Goal: Find contact information: Find contact information

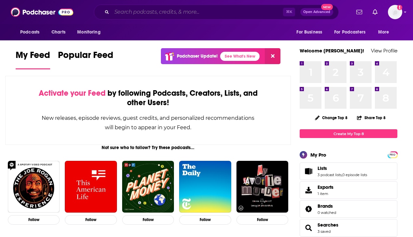
click at [154, 12] on input "Search podcasts, credits, & more..." at bounding box center [197, 12] width 171 height 10
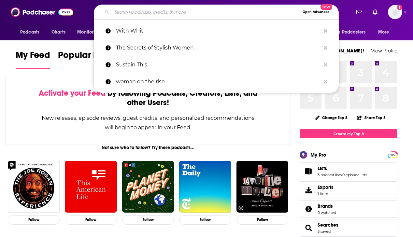
paste input "FCPA Compliance Report"
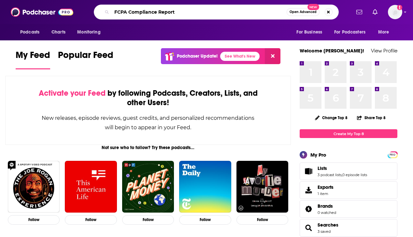
type input "FCPA Compliance Report"
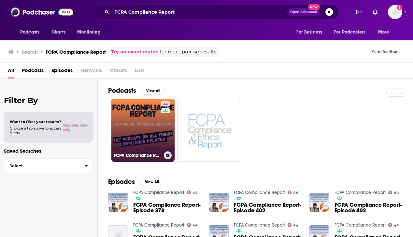
click at [142, 128] on link "44 FCPA Compliance Report" at bounding box center [142, 130] width 63 height 63
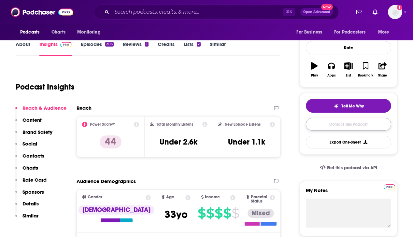
click at [338, 124] on link "Contact This Podcast" at bounding box center [348, 124] width 85 height 13
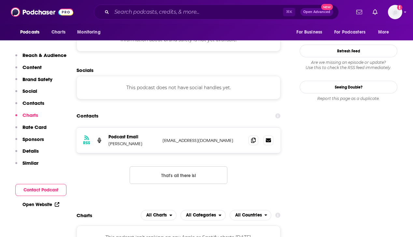
scroll to position [585, 0]
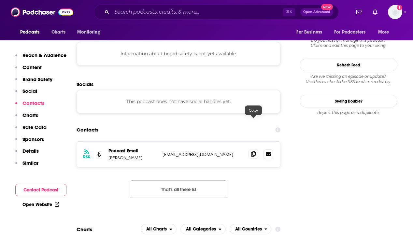
click at [256, 151] on icon at bounding box center [253, 153] width 5 height 5
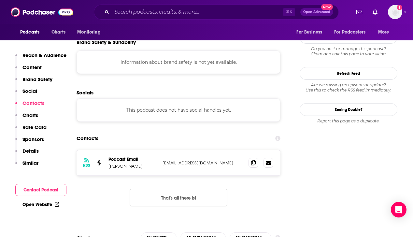
scroll to position [575, 0]
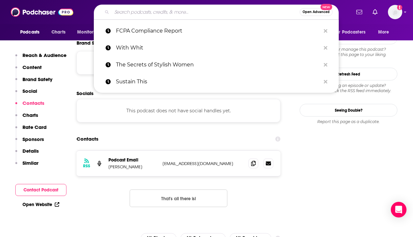
click at [163, 15] on input "Search podcasts, credits, & more..." at bounding box center [206, 12] width 188 height 10
paste input "Compliance Perspectives"
type input "Compliance Perspectives"
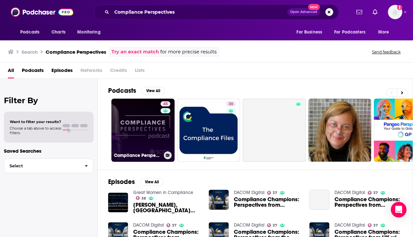
click at [147, 124] on link "45 Compliance Perspectives" at bounding box center [142, 130] width 63 height 63
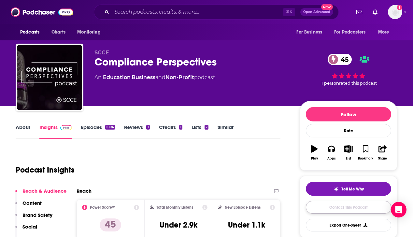
click at [330, 210] on link "Contact This Podcast" at bounding box center [348, 207] width 85 height 13
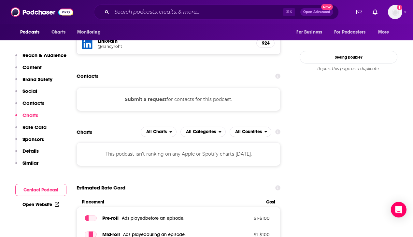
scroll to position [613, 0]
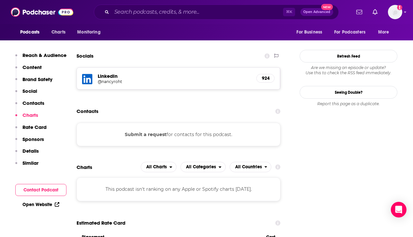
click at [150, 131] on button "Submit a request" at bounding box center [146, 134] width 42 height 7
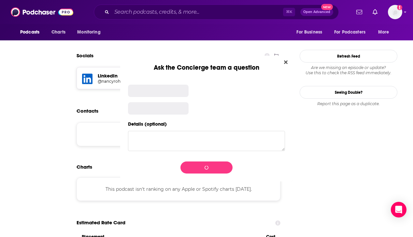
scroll to position [0, 0]
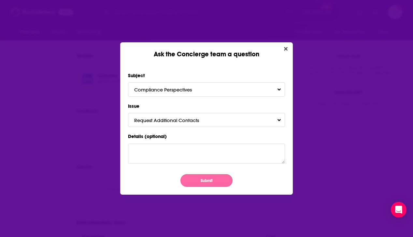
click at [200, 177] on button "Submit" at bounding box center [206, 180] width 52 height 13
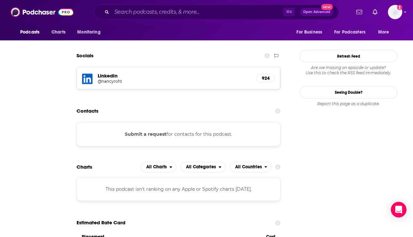
click at [344, 125] on div "Ask the Concierge team a question Subject Compliance Perspectives Issue Request…" at bounding box center [206, 118] width 413 height 237
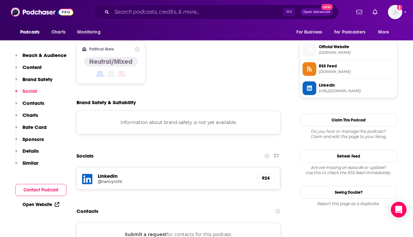
scroll to position [489, 0]
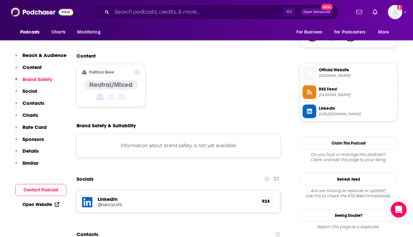
click at [105, 196] on h5 "LinkedIn" at bounding box center [174, 199] width 153 height 6
click at [110, 202] on h5 "@nancyroht" at bounding box center [150, 204] width 104 height 5
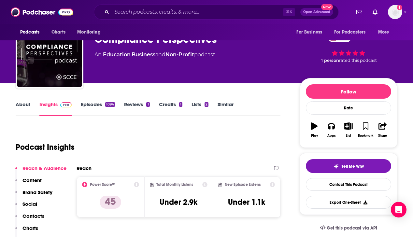
scroll to position [0, 0]
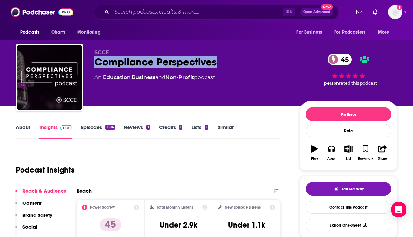
drag, startPoint x: 223, startPoint y: 63, endPoint x: 94, endPoint y: 63, distance: 129.0
click at [94, 63] on div "Compliance Perspectives 45" at bounding box center [191, 62] width 195 height 13
copy h2 "Compliance Perspectives"
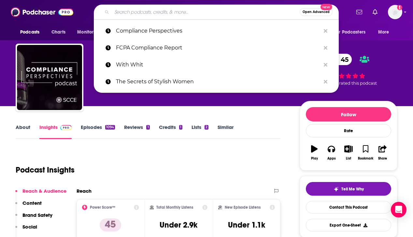
click at [154, 12] on input "Search podcasts, credits, & more..." at bounding box center [206, 12] width 188 height 10
paste input "The Ethics Experts"
type input "The Ethics Experts"
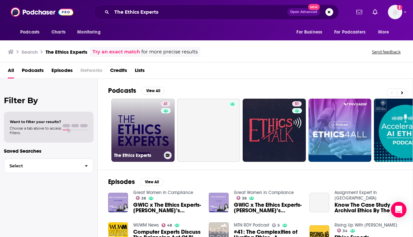
click at [147, 121] on link "41 The Ethics Experts" at bounding box center [142, 130] width 63 height 63
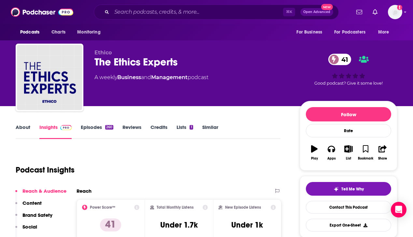
scroll to position [125, 0]
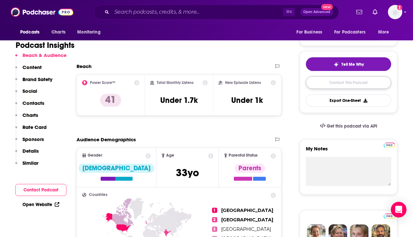
click at [331, 85] on link "Contact This Podcast" at bounding box center [348, 82] width 85 height 13
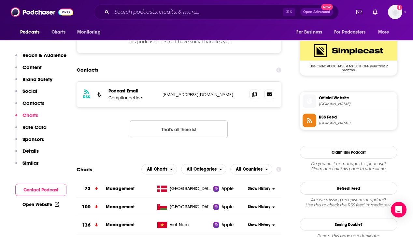
scroll to position [524, 0]
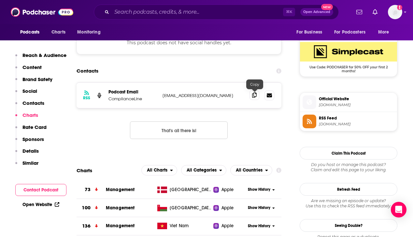
click at [255, 97] on icon at bounding box center [254, 94] width 5 height 5
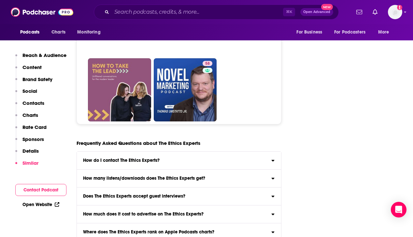
scroll to position [3132, 0]
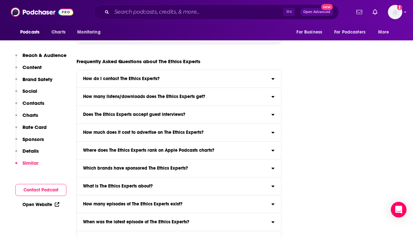
click at [229, 80] on div "How do I contact The Ethics Experts?" at bounding box center [179, 79] width 204 height 5
click at [0, 0] on input "How do I contact The Ethics Experts? Click here to view contact information for…" at bounding box center [0, 0] width 0 height 0
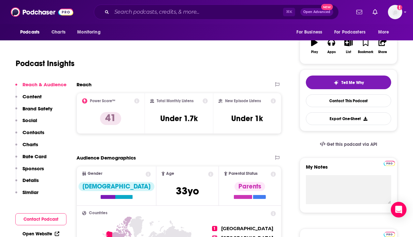
scroll to position [0, 0]
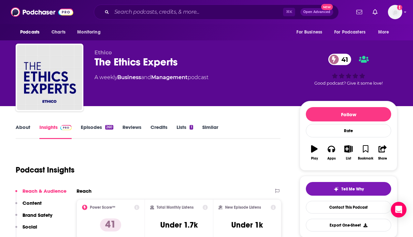
click at [178, 63] on div "The Ethics Experts 41" at bounding box center [191, 62] width 195 height 13
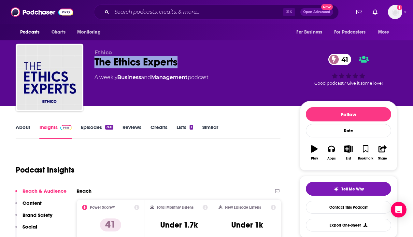
drag, startPoint x: 192, startPoint y: 63, endPoint x: 96, endPoint y: 64, distance: 96.1
click at [96, 64] on div "The Ethics Experts 41" at bounding box center [191, 62] width 195 height 13
